Goal: Check status: Check status

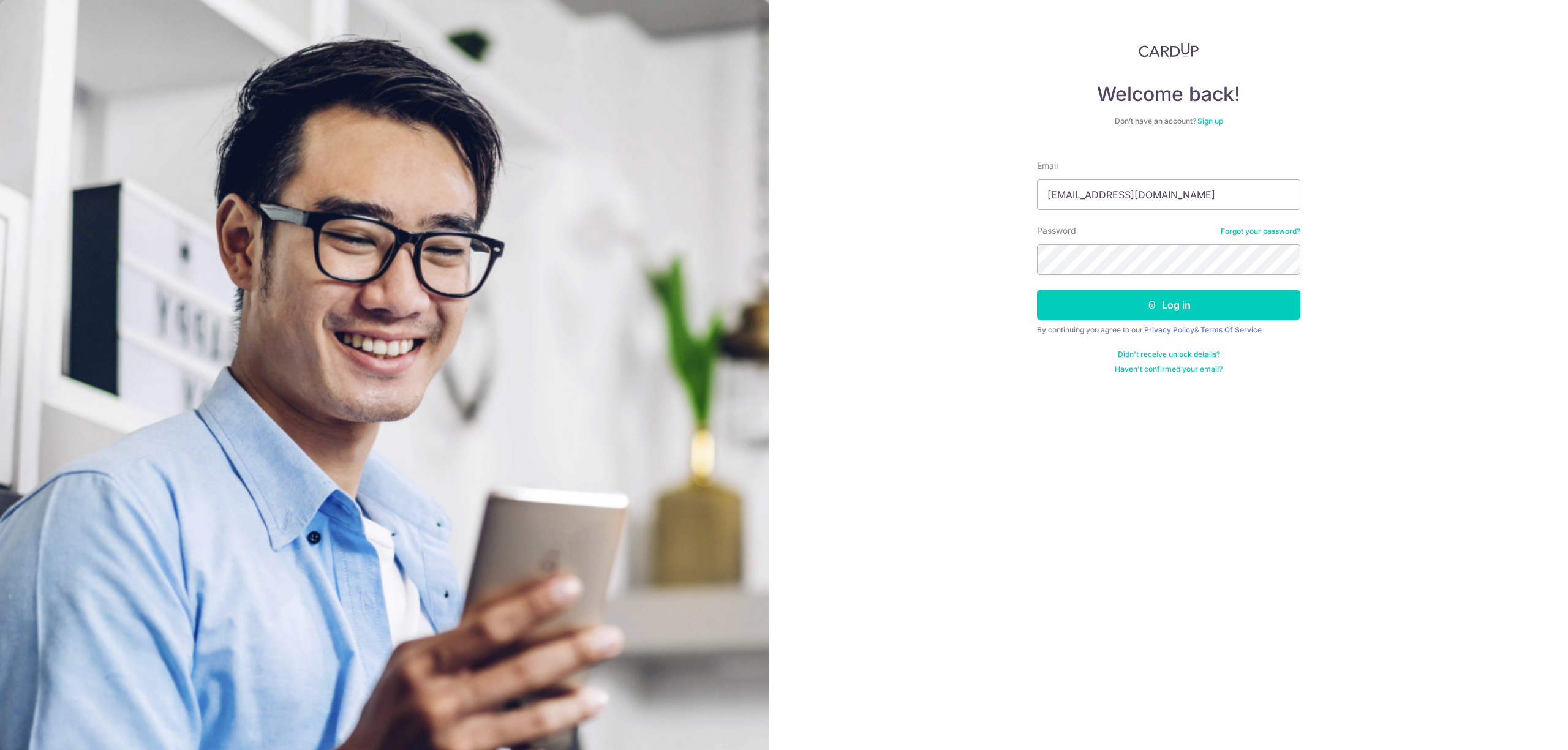
click at [1194, 324] on form "Email marketing@ghh.com.sg Password Forgot your password? Log in By continuing …" at bounding box center [1168, 262] width 264 height 223
click at [1199, 315] on button "Log in" at bounding box center [1168, 305] width 264 height 31
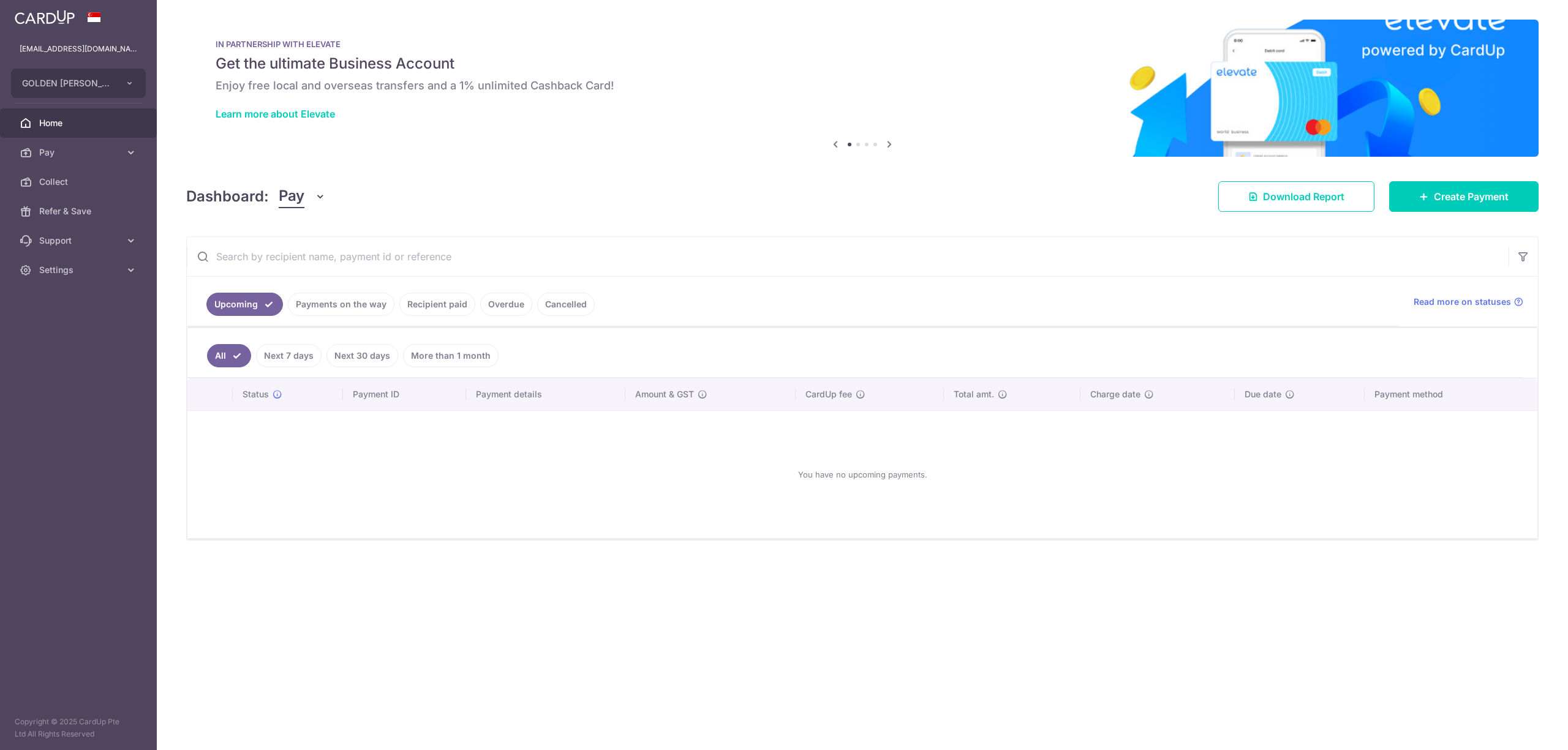
click at [324, 292] on ul "Upcoming Payments on the way Recipient paid Overdue Cancelled" at bounding box center [792, 302] width 1212 height 50
click at [328, 305] on link "Payments on the way" at bounding box center [341, 305] width 106 height 23
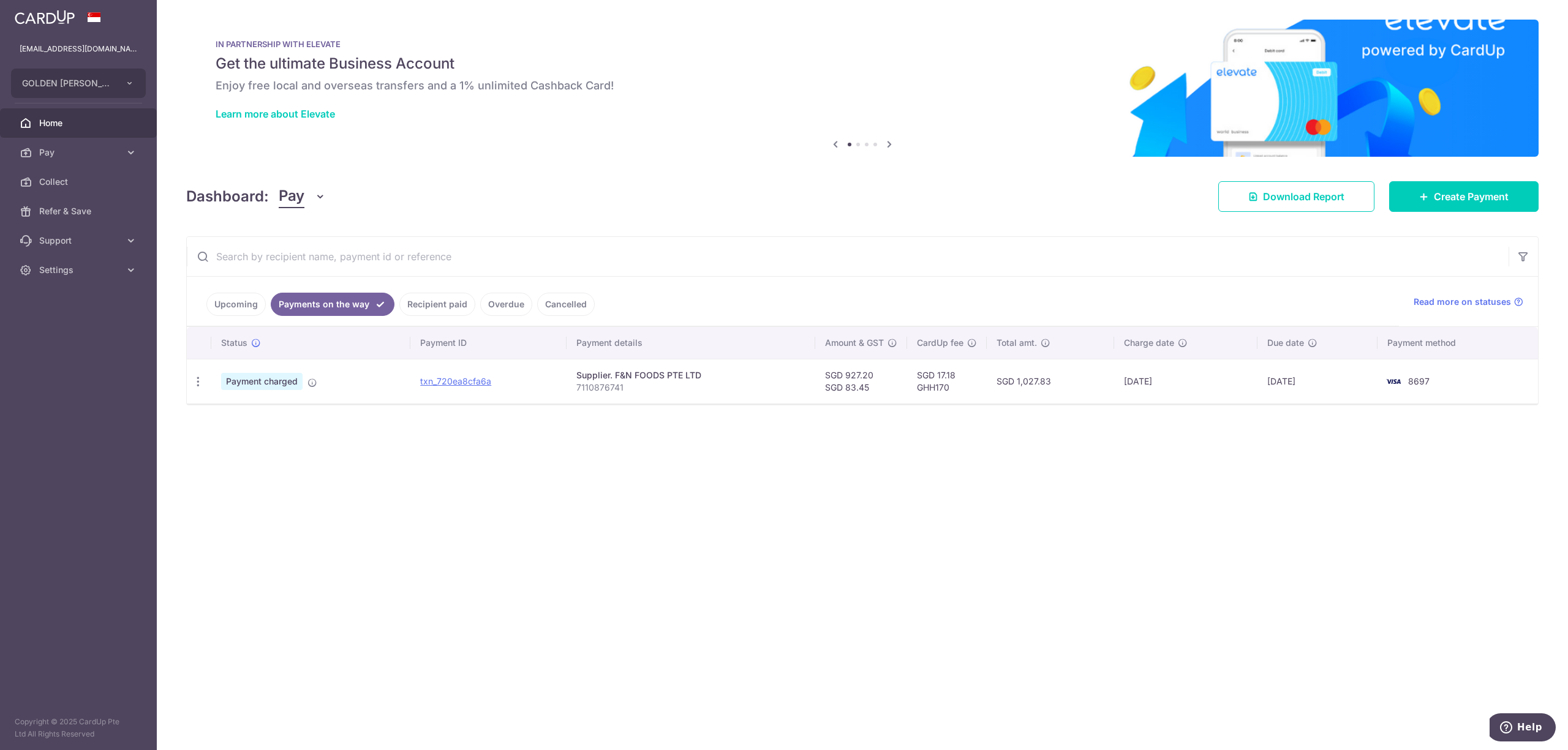
click at [454, 319] on ul "Upcoming Payments on the way Recipient paid Overdue Cancelled" at bounding box center [792, 302] width 1212 height 50
click at [454, 308] on link "Recipient paid" at bounding box center [437, 305] width 76 height 23
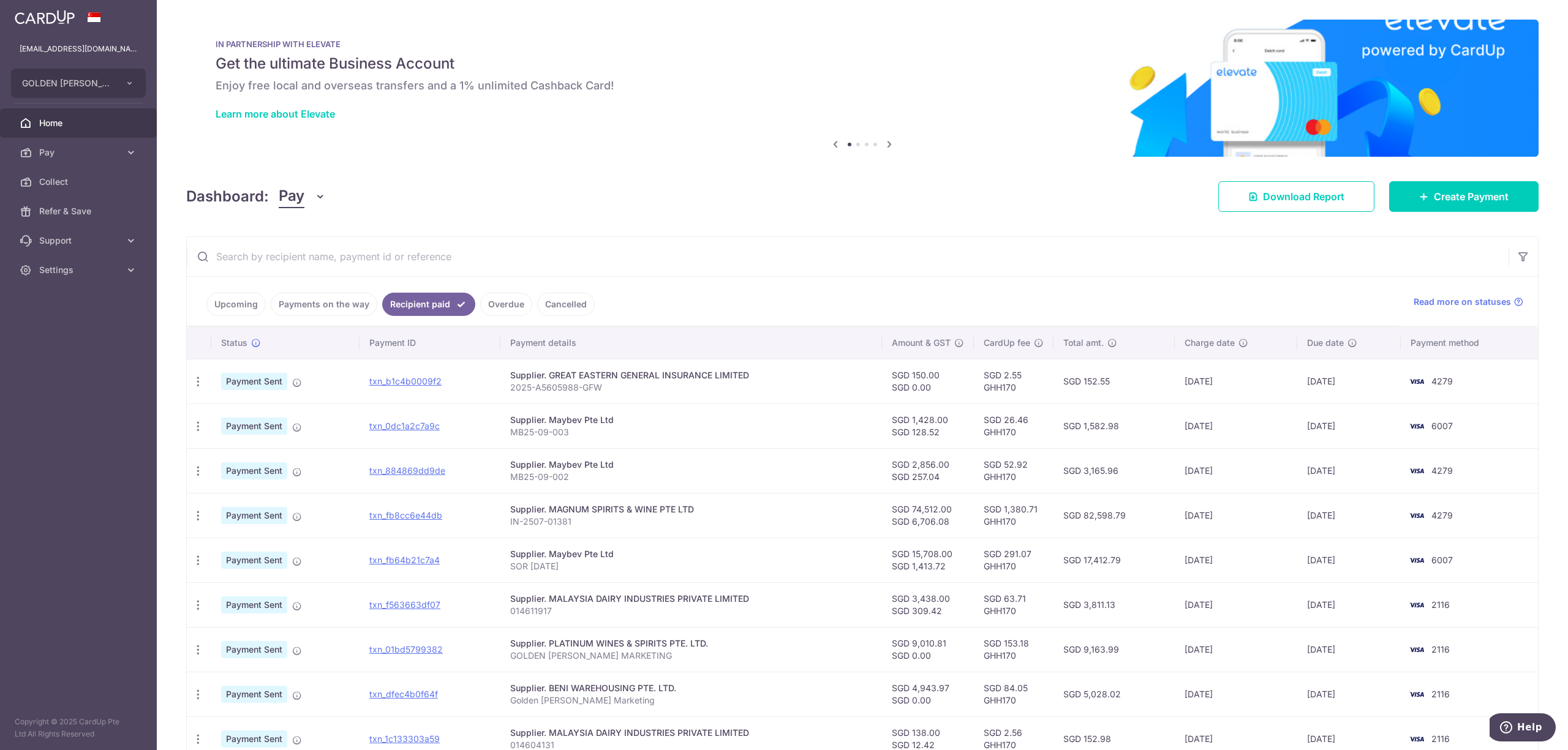
click at [350, 299] on link "Payments on the way" at bounding box center [324, 305] width 106 height 23
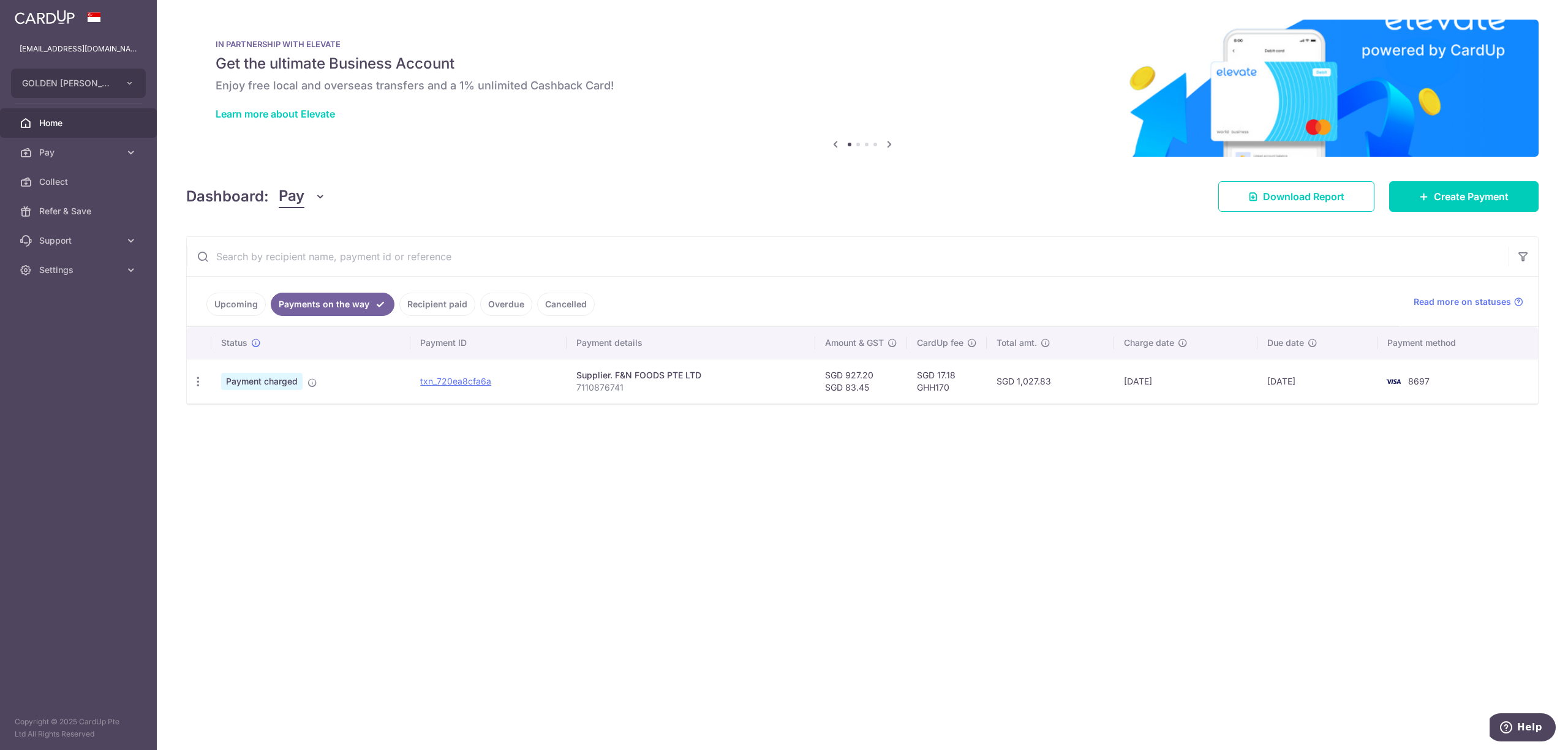
click at [444, 390] on td "txn_720ea8cfa6a" at bounding box center [488, 381] width 156 height 45
click at [442, 386] on link "txn_720ea8cfa6a" at bounding box center [455, 381] width 71 height 10
